Goal: Navigation & Orientation: Go to known website

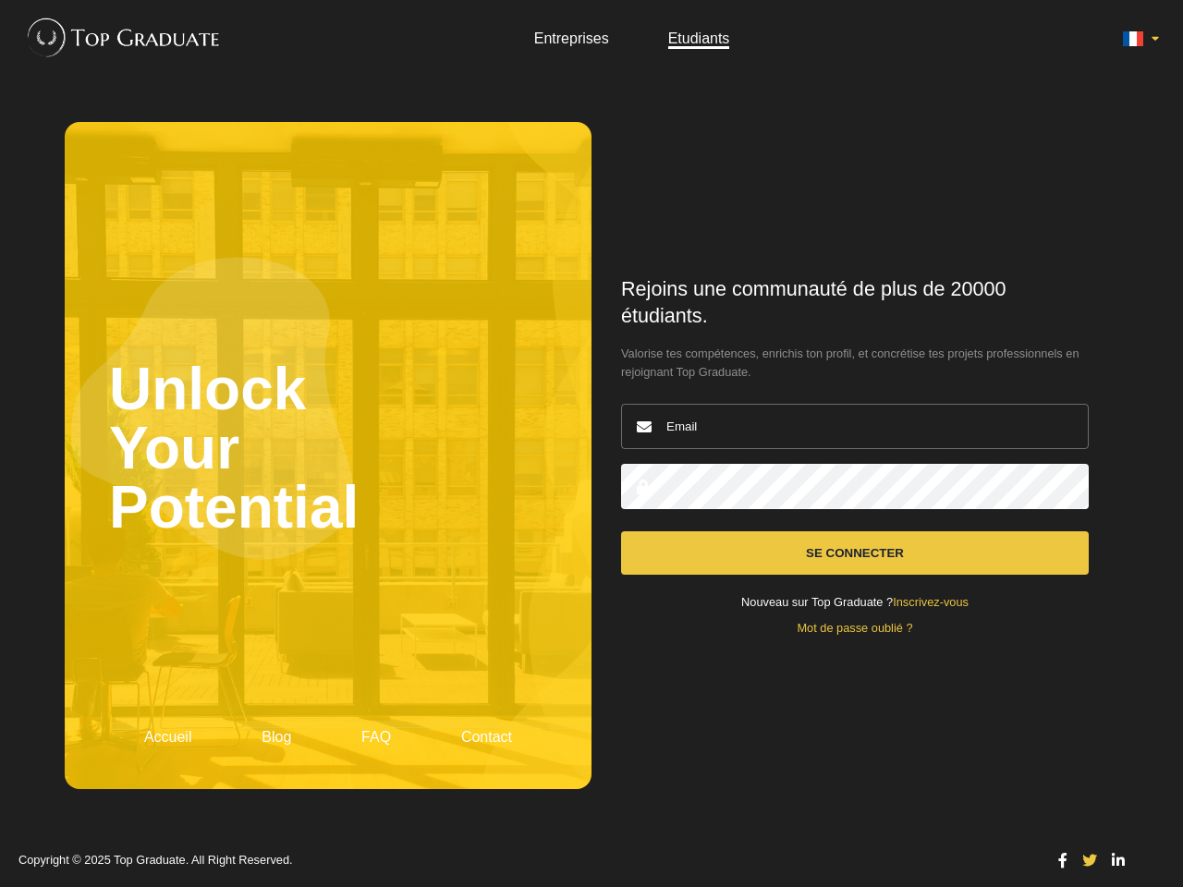
click at [1140, 39] on icon at bounding box center [1133, 39] width 22 height 22
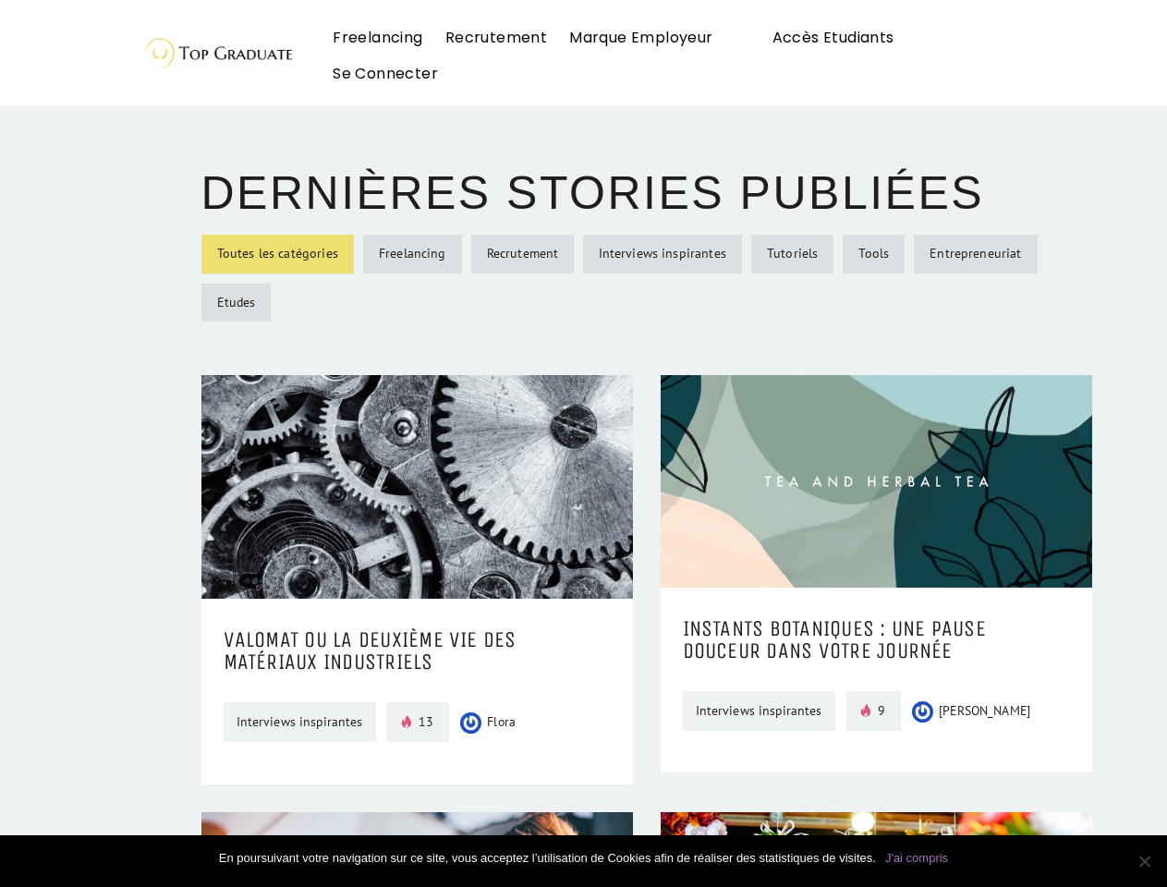
click at [166, 31] on img at bounding box center [217, 52] width 156 height 42
click at [916, 858] on link "J'ai compris" at bounding box center [916, 858] width 63 height 18
